Goal: Find specific page/section: Find specific page/section

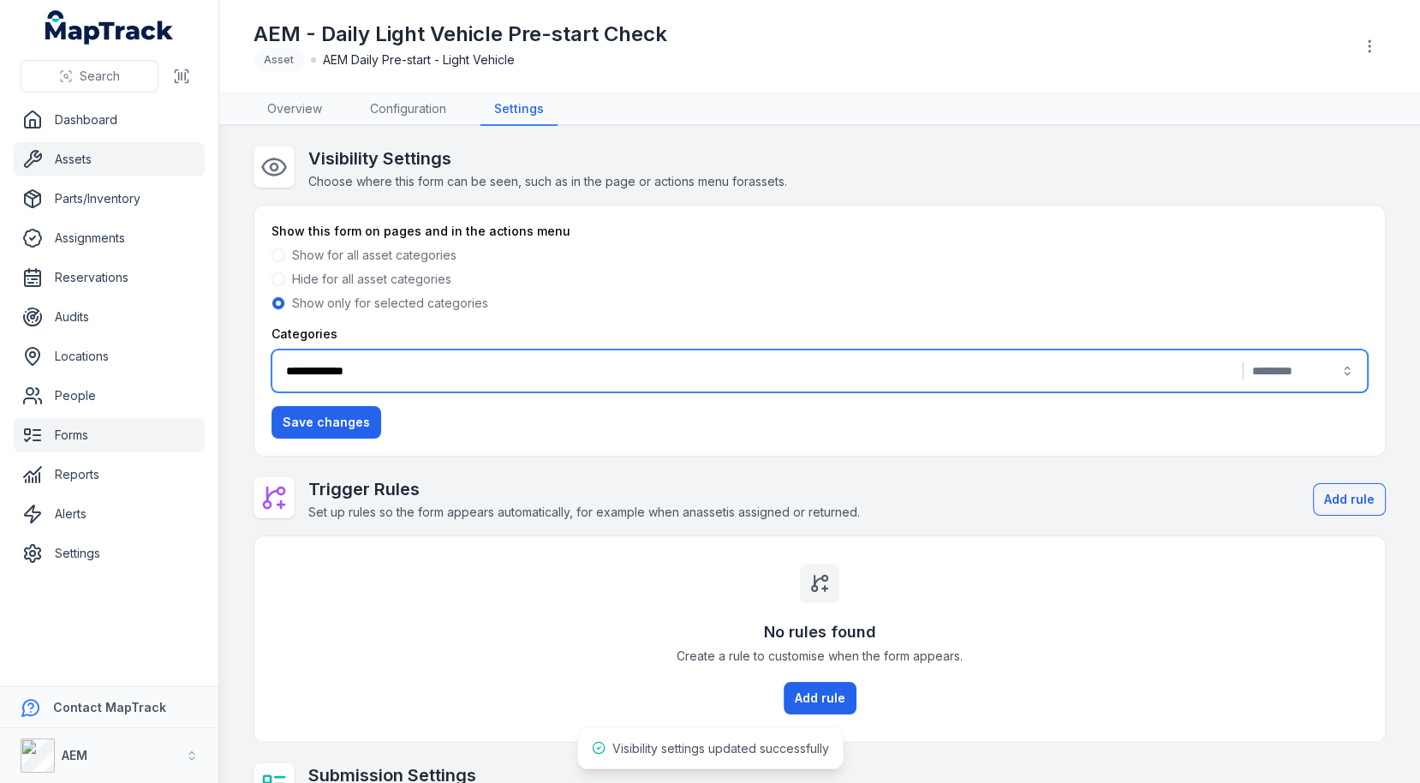
click at [99, 170] on link "Assets" at bounding box center [109, 159] width 191 height 34
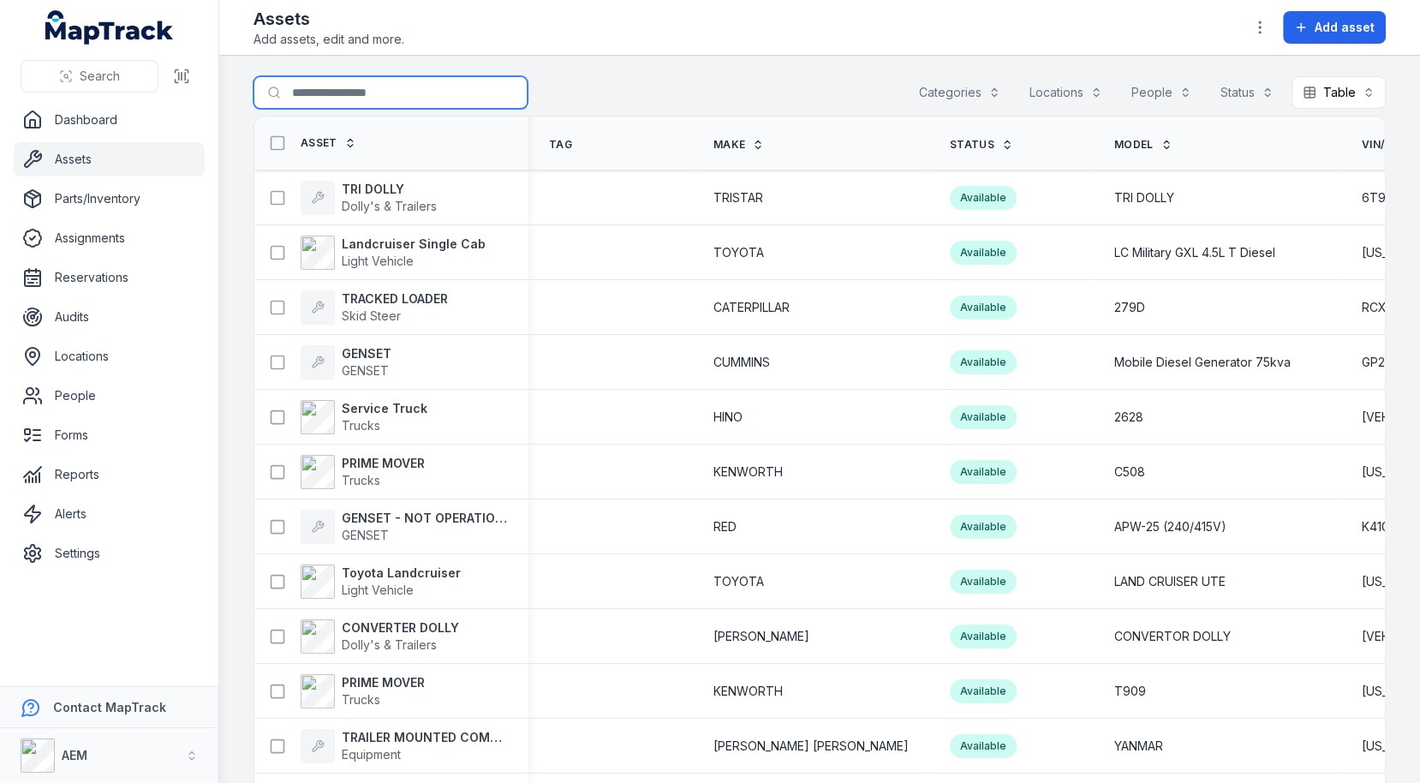
click at [362, 76] on input "Search for assets" at bounding box center [391, 92] width 274 height 33
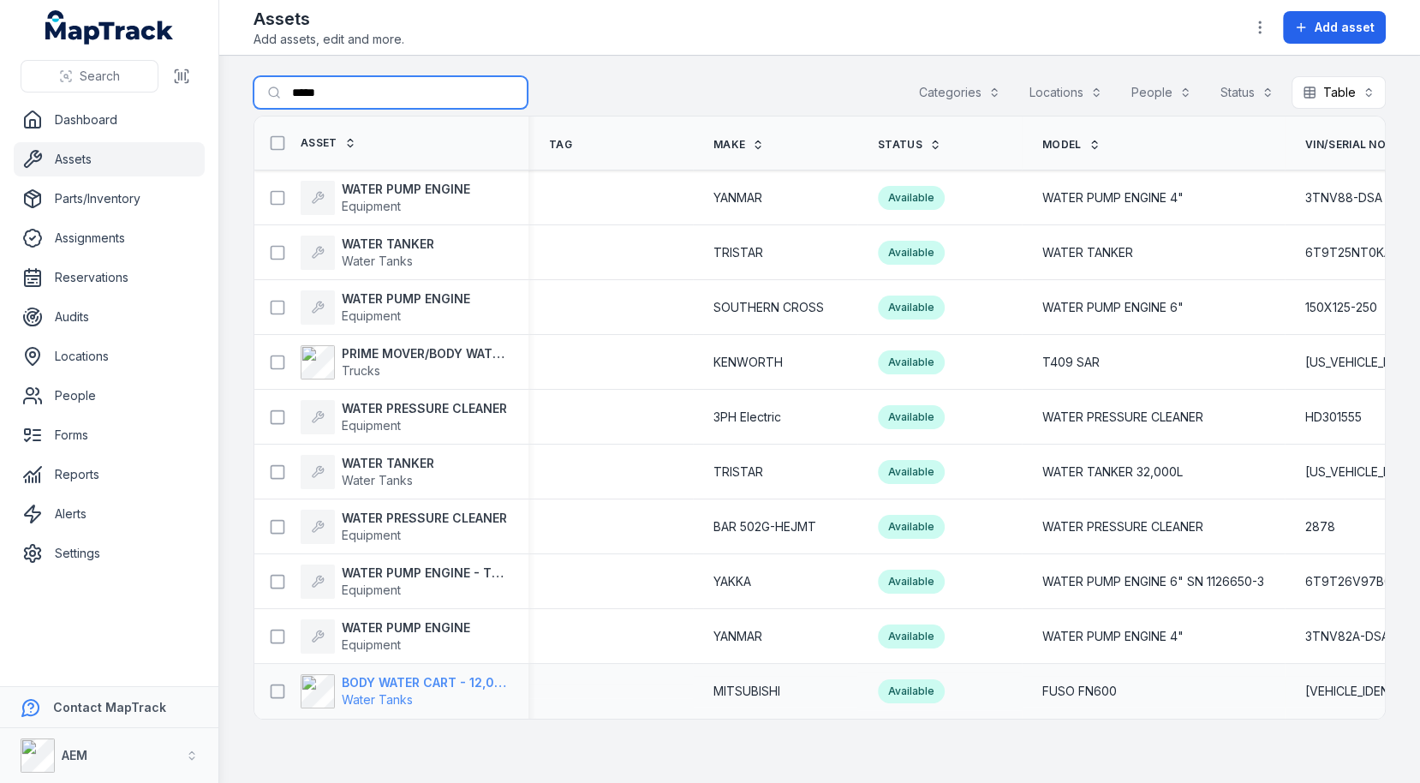
type input "*****"
click at [443, 684] on strong "BODY WATER CART - 12,000 LTR" at bounding box center [425, 682] width 166 height 17
click at [654, 532] on td at bounding box center [611, 526] width 164 height 55
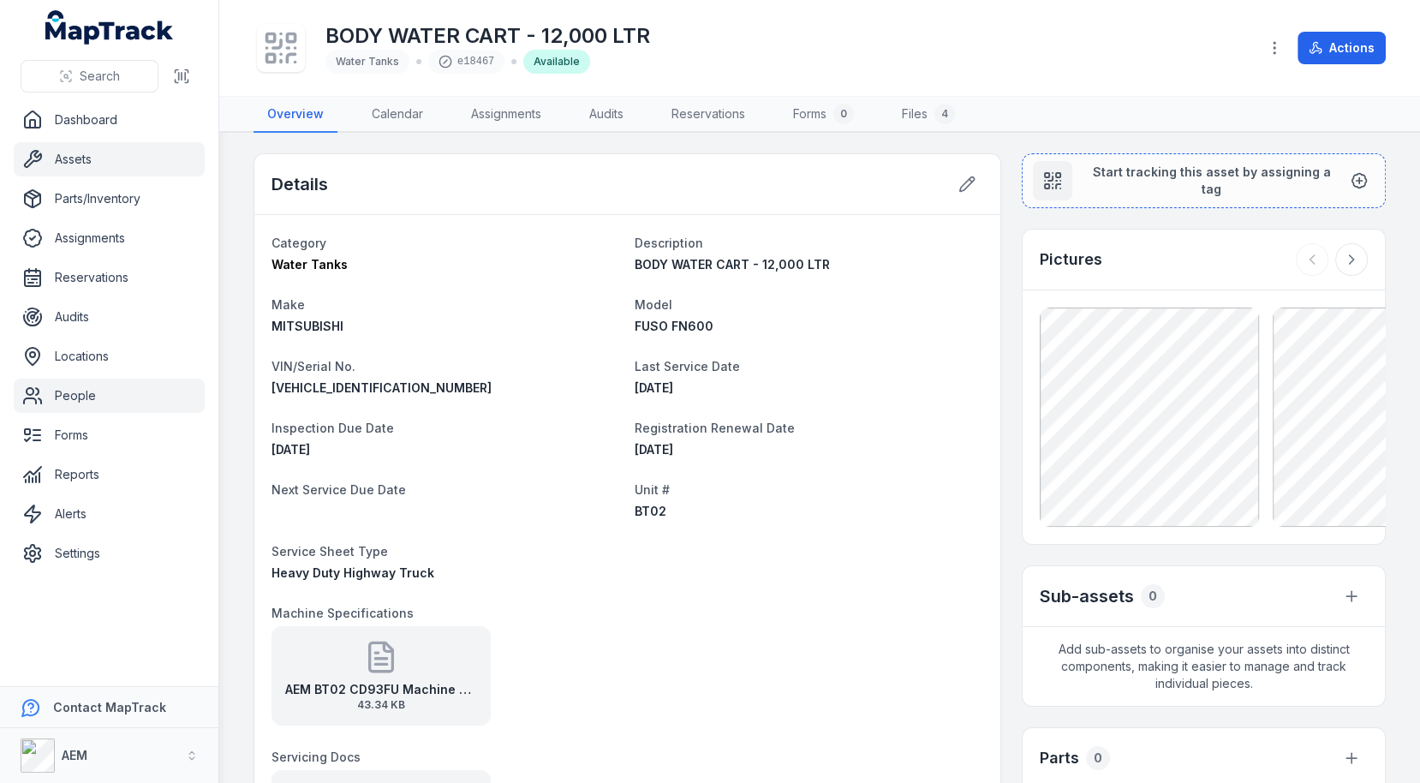
click at [105, 384] on link "People" at bounding box center [109, 396] width 191 height 34
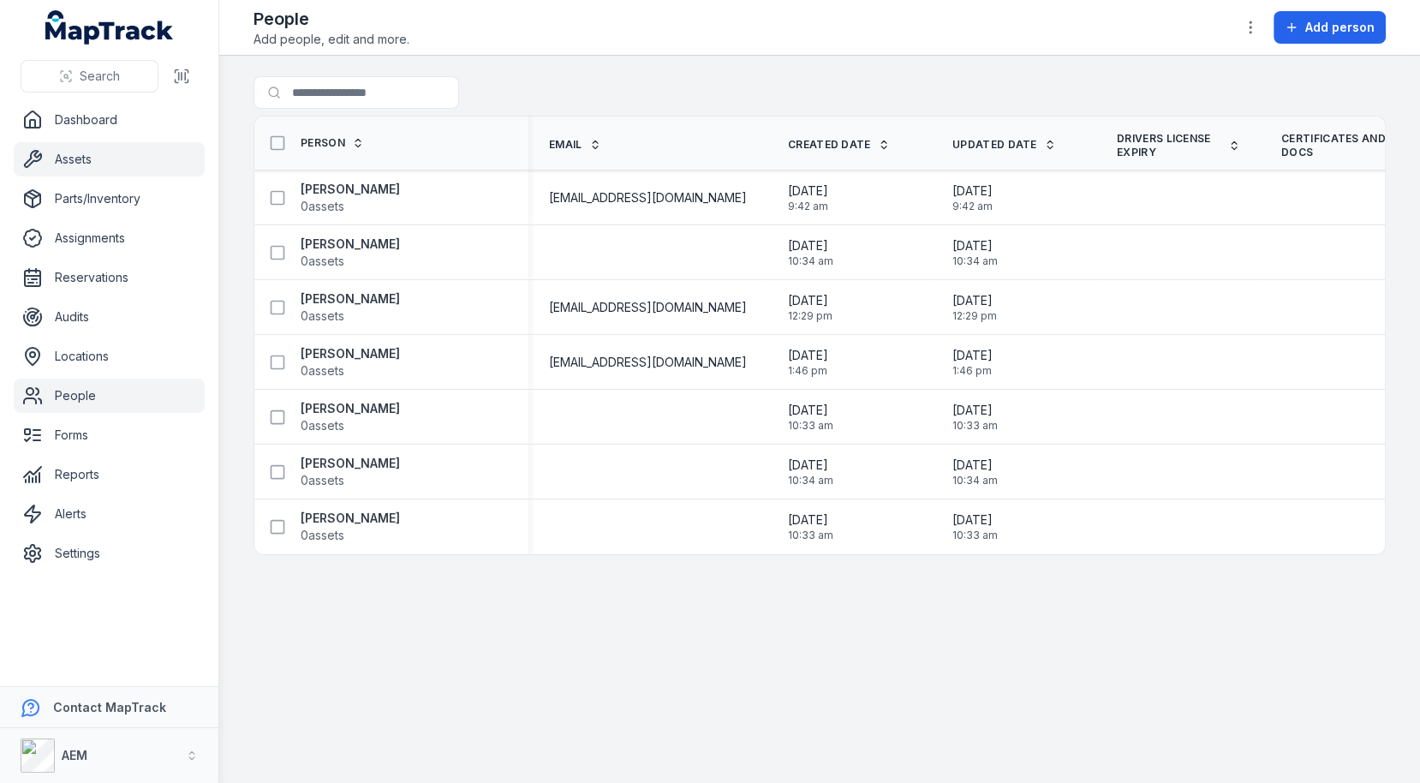
click at [122, 163] on link "Assets" at bounding box center [109, 159] width 191 height 34
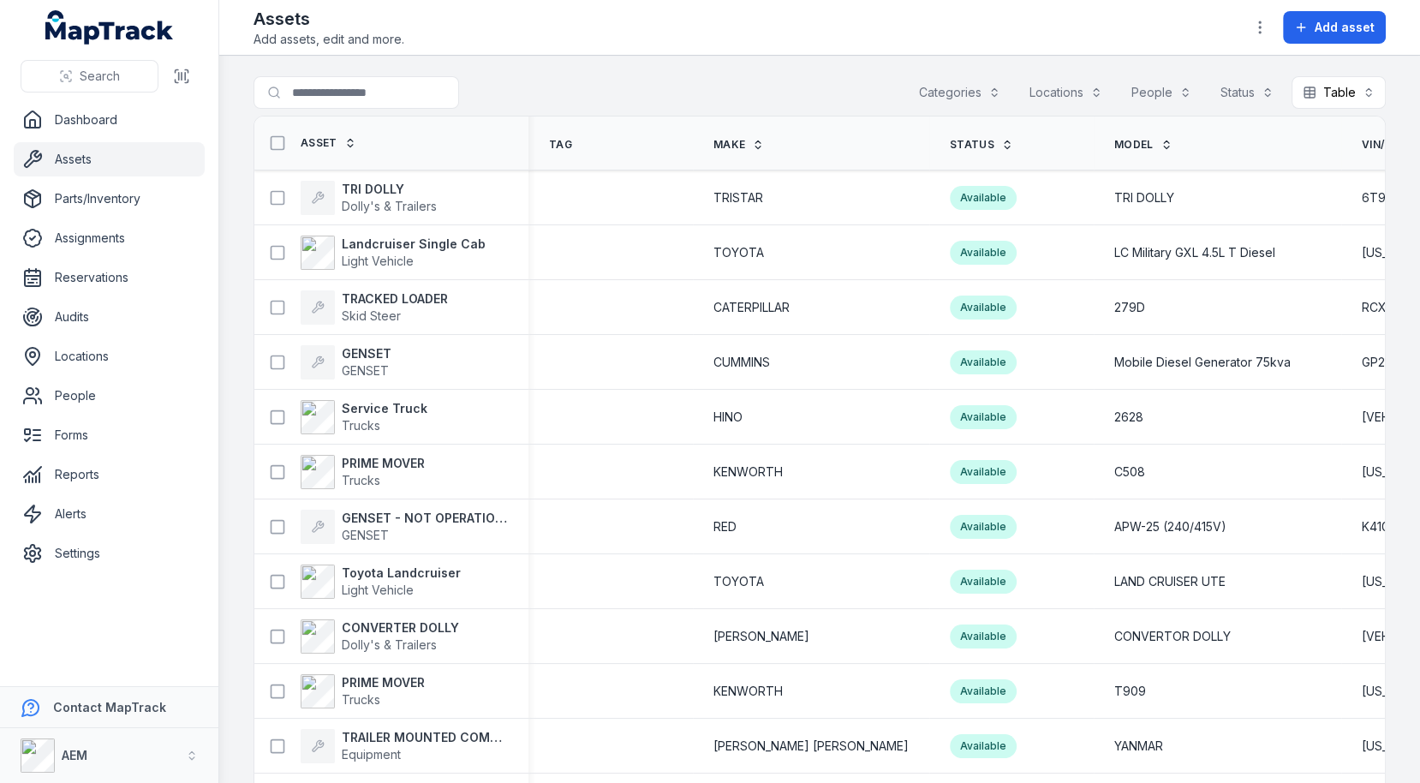
click at [736, 85] on div "Search for assets Categories Locations People Status Table *****" at bounding box center [820, 95] width 1133 height 39
click at [81, 744] on div "AEM" at bounding box center [54, 755] width 67 height 34
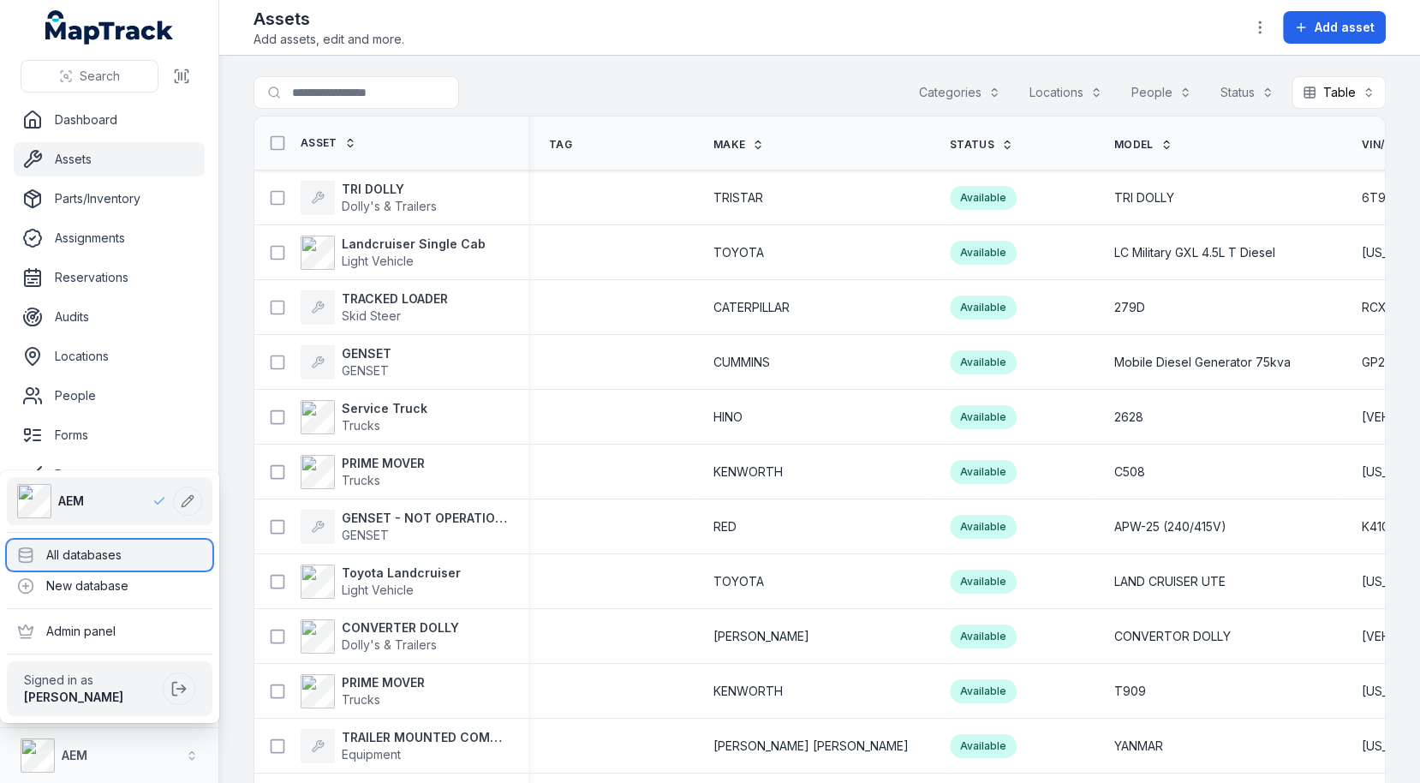
click at [161, 549] on div "All databases" at bounding box center [110, 555] width 206 height 31
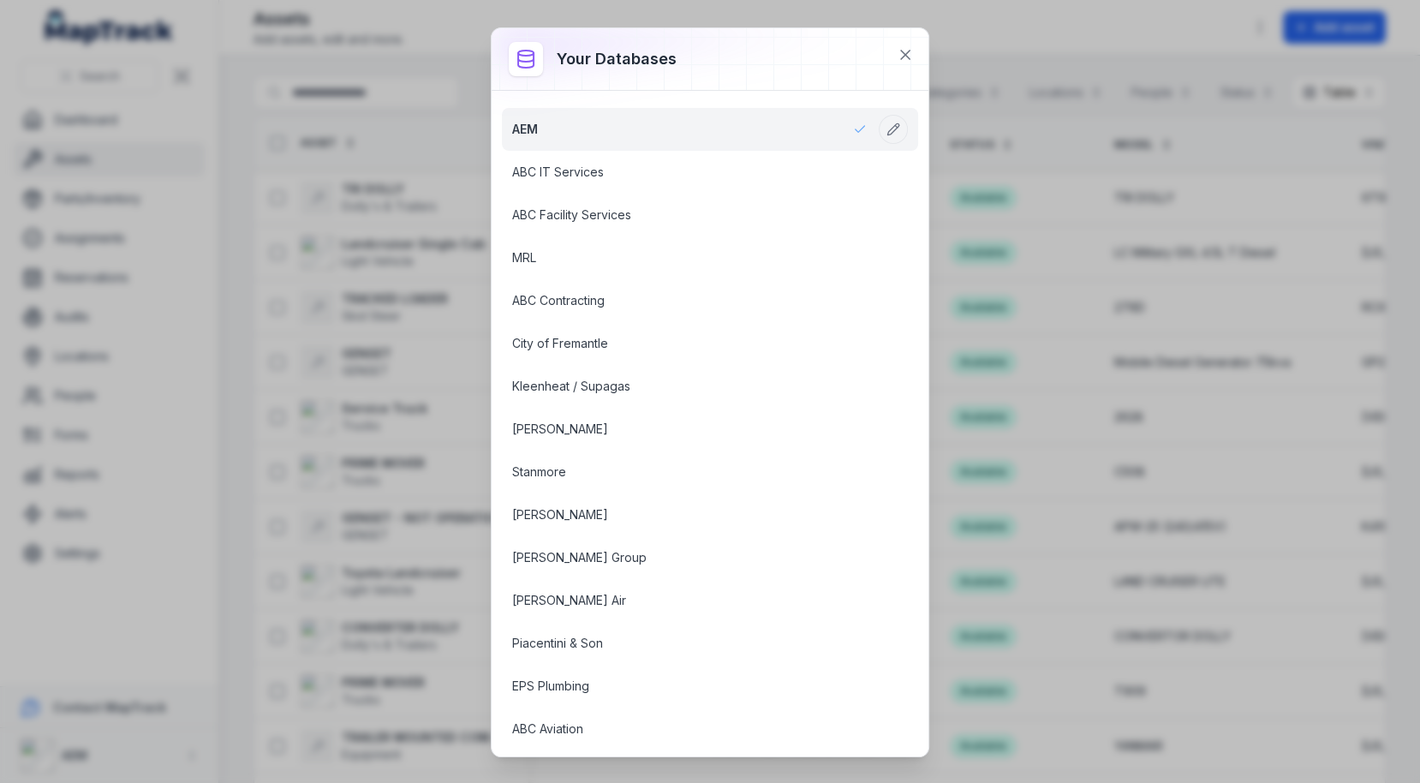
scroll to position [1597, 0]
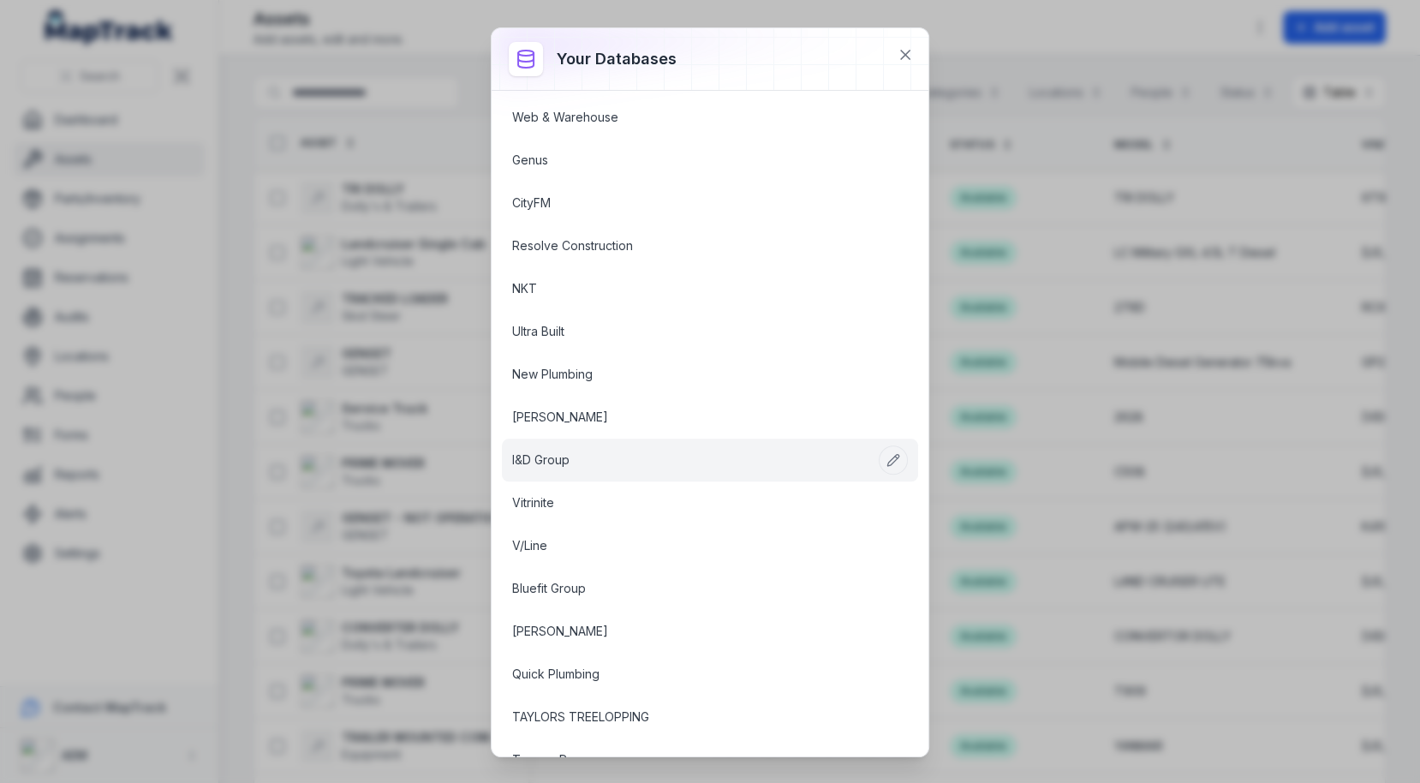
click at [574, 451] on link "I&D Group" at bounding box center [689, 459] width 355 height 17
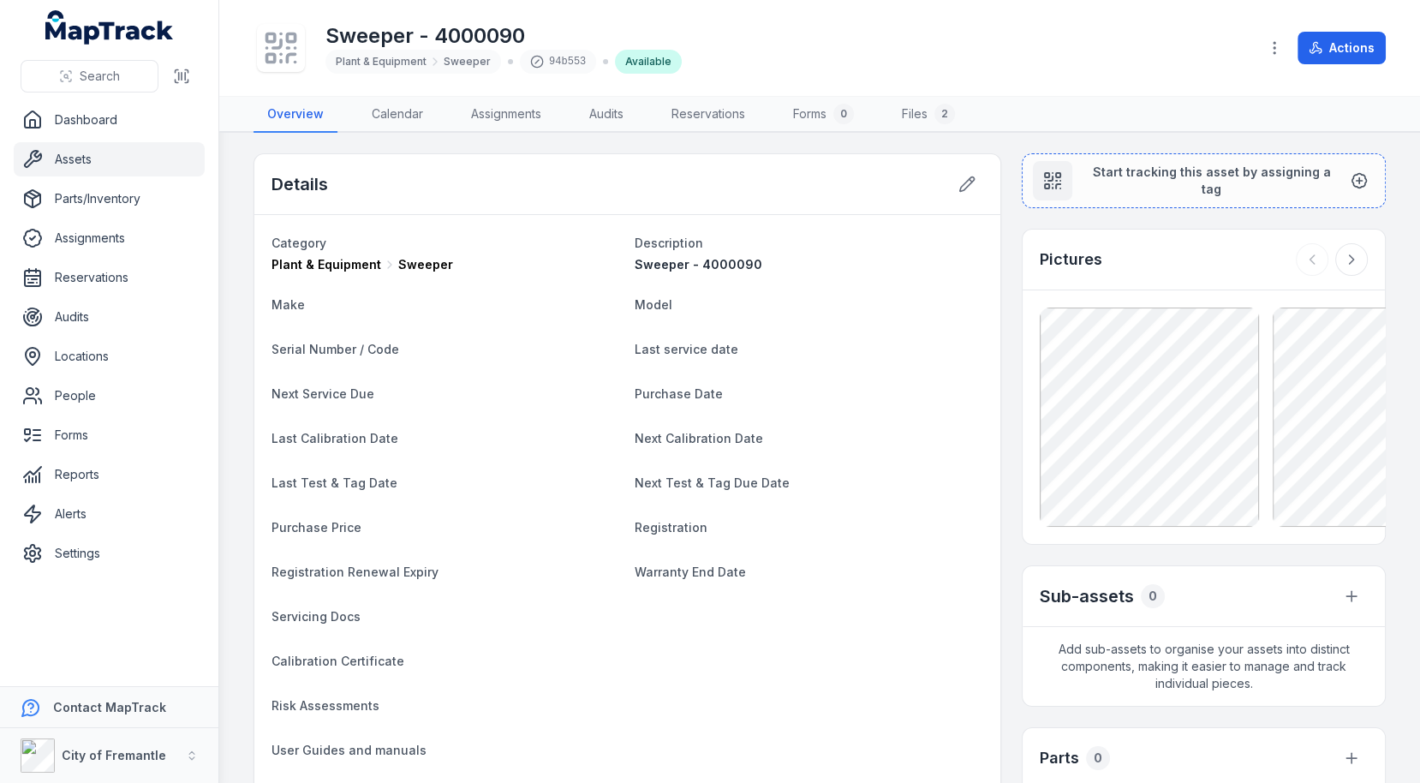
drag, startPoint x: 0, startPoint y: 0, endPoint x: 153, endPoint y: 159, distance: 221.1
click at [153, 159] on link "Assets" at bounding box center [109, 159] width 191 height 34
